Goal: Transaction & Acquisition: Register for event/course

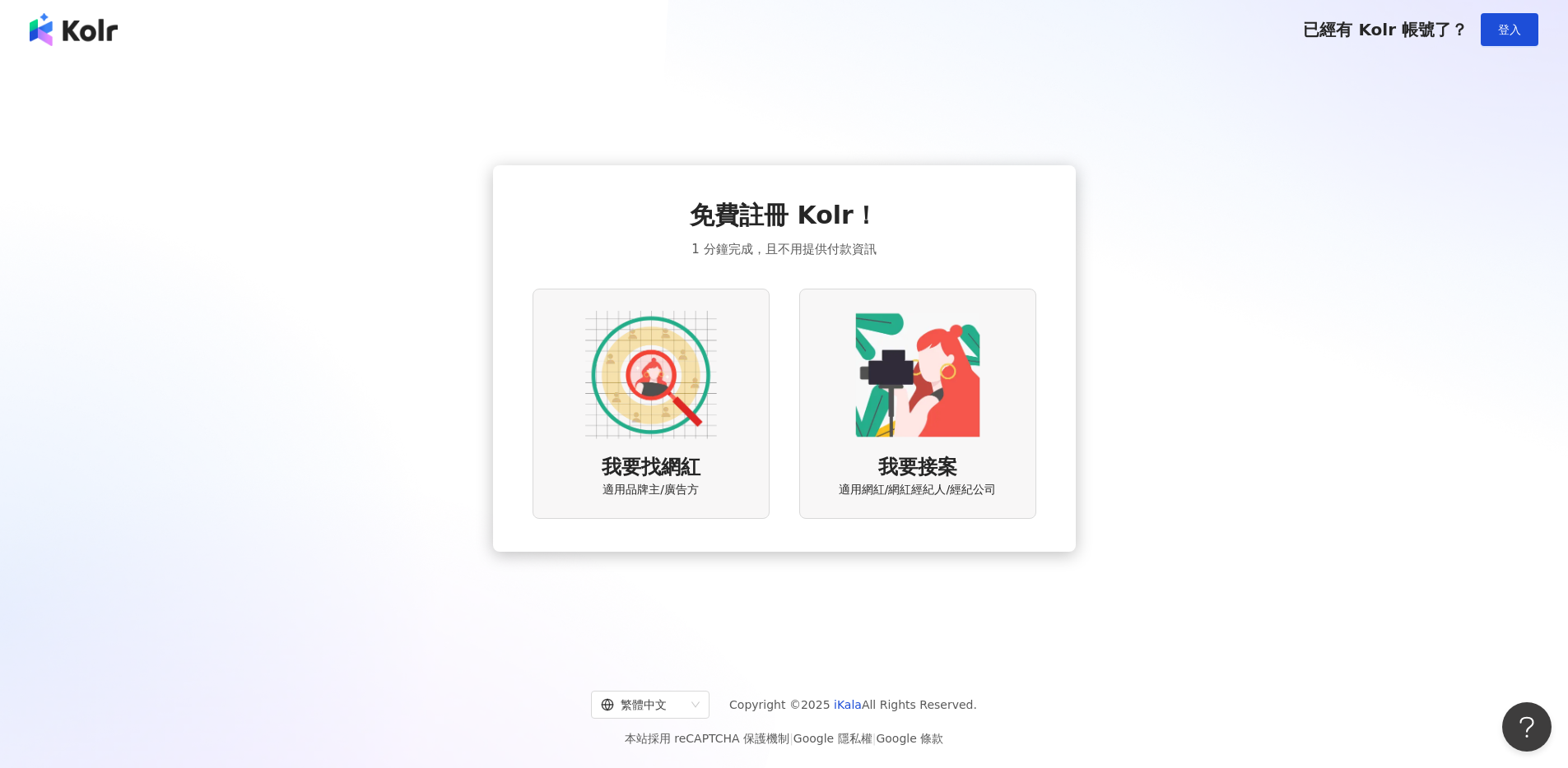
click at [718, 483] on div "我要找網紅 適用品牌主/廣告方" at bounding box center [652, 403] width 237 height 230
click at [659, 458] on span "我要找網紅" at bounding box center [651, 467] width 99 height 28
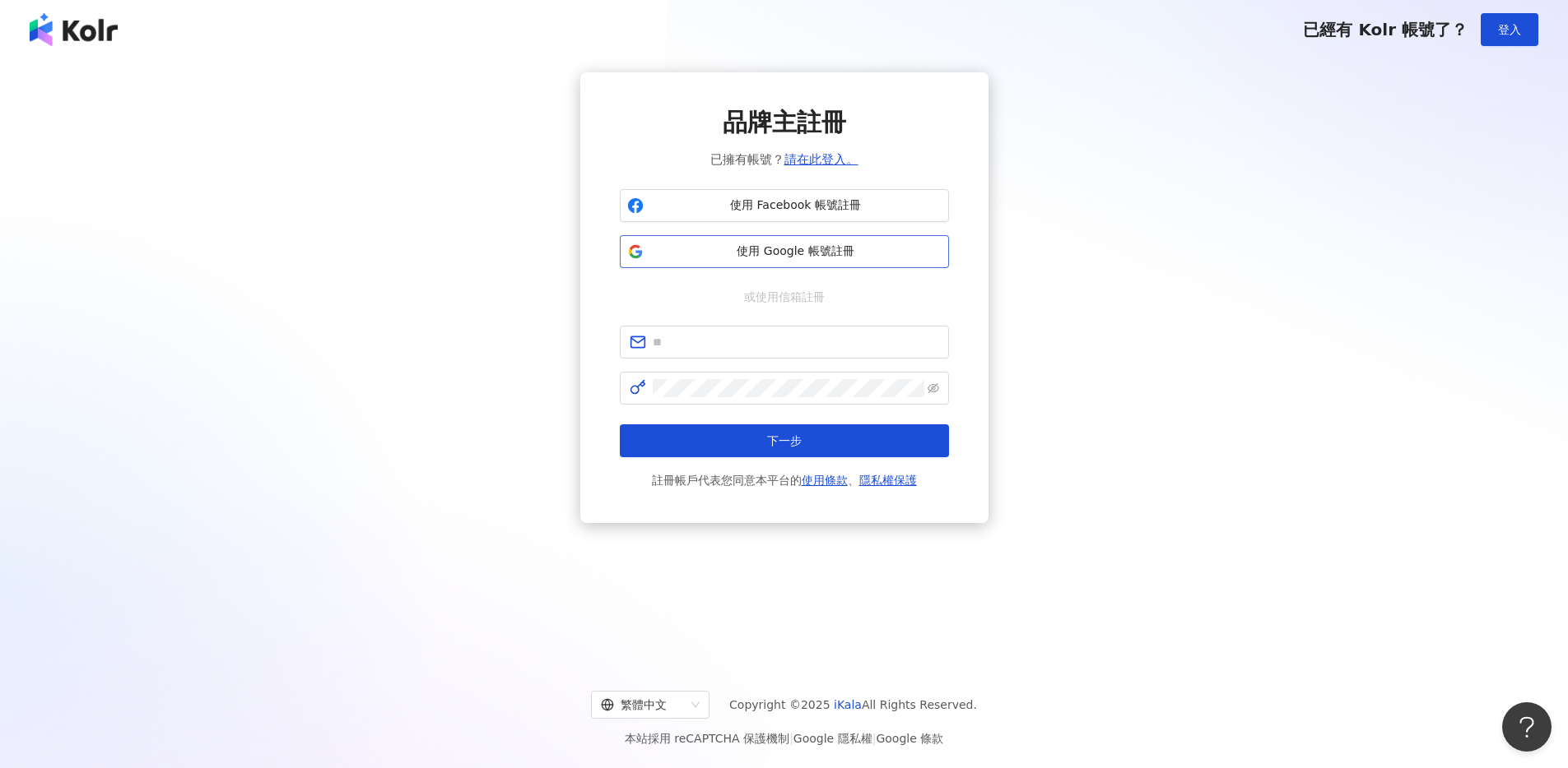
click at [828, 259] on span "使用 Google 帳號註冊" at bounding box center [796, 251] width 292 height 16
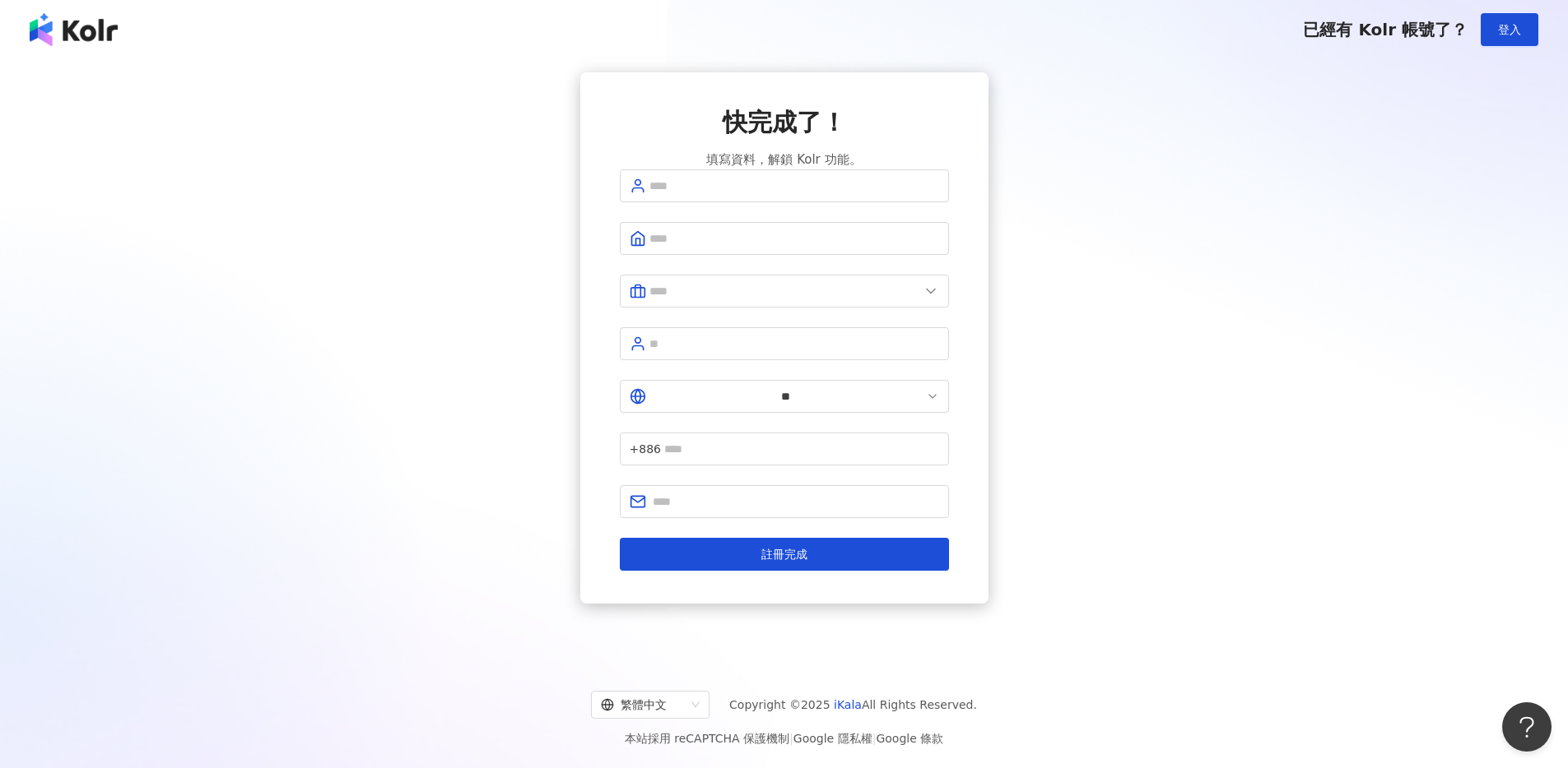
click at [1257, 552] on div "快完成了！ 填寫資料，解鎖 Kolr 功能。 ** +886 註冊完成" at bounding box center [784, 358] width 1568 height 599
